Goal: Use online tool/utility

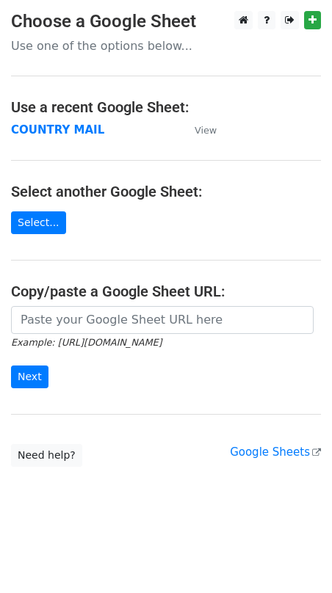
click at [36, 222] on link "Select..." at bounding box center [38, 222] width 55 height 23
click at [67, 131] on strong "COUNTRY MAIL" at bounding box center [57, 129] width 93 height 13
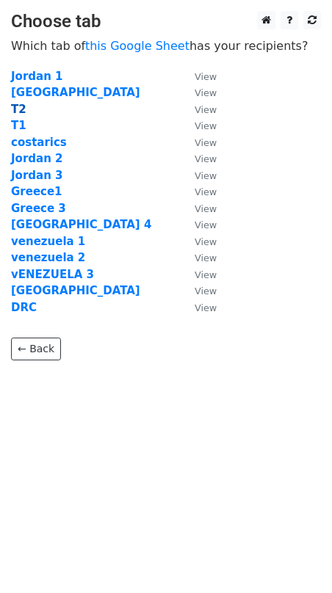
click at [20, 113] on strong "T2" at bounding box center [18, 109] width 15 height 13
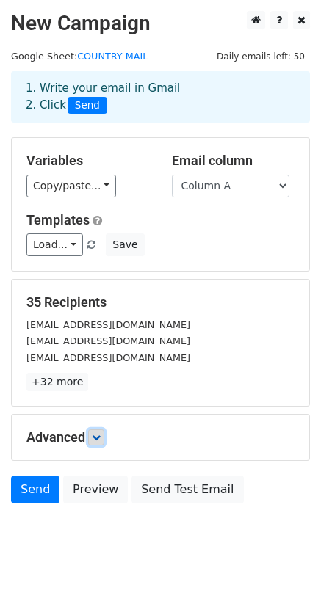
click at [96, 431] on link at bounding box center [96, 437] width 16 height 16
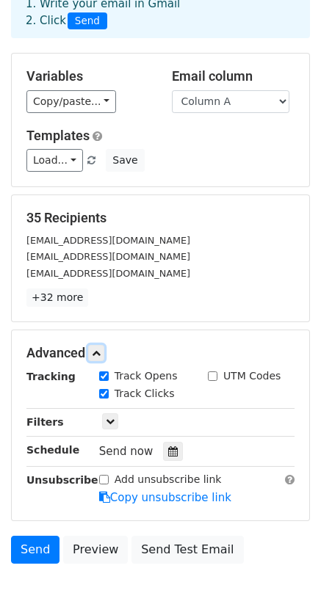
scroll to position [179, 0]
